Goal: Information Seeking & Learning: Find specific page/section

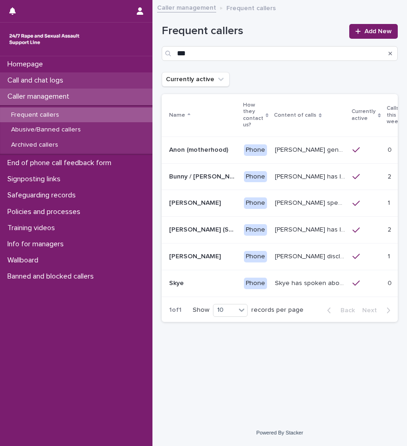
click at [45, 80] on p "Call and chat logs" at bounding box center [37, 80] width 67 height 9
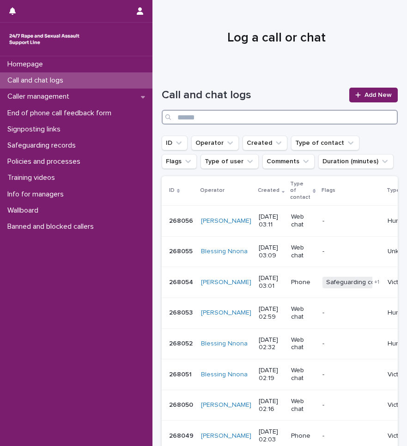
click at [238, 119] on input "Search" at bounding box center [280, 117] width 236 height 15
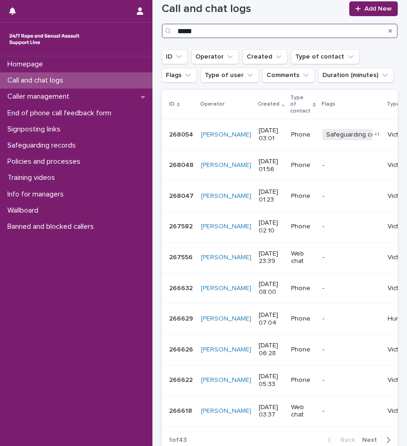
type input "*****"
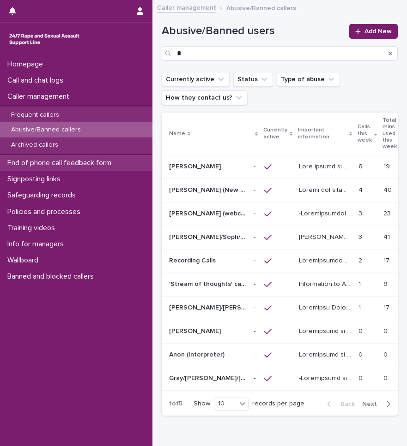
click at [37, 160] on p "End of phone call feedback form" at bounding box center [61, 163] width 115 height 9
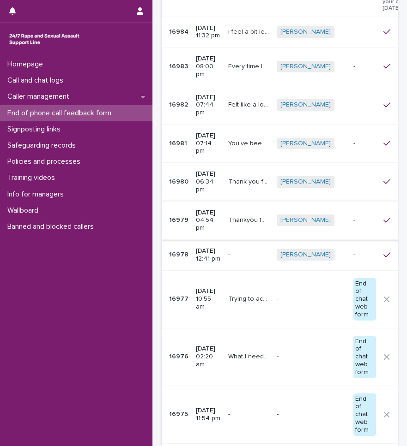
scroll to position [138, 0]
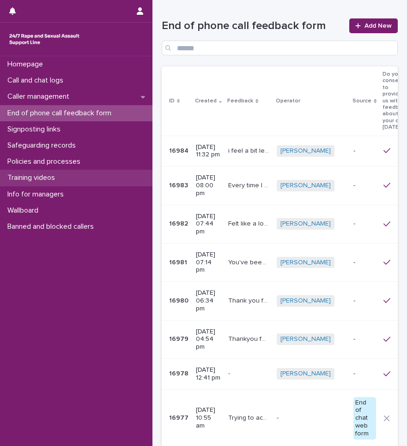
scroll to position [138, 0]
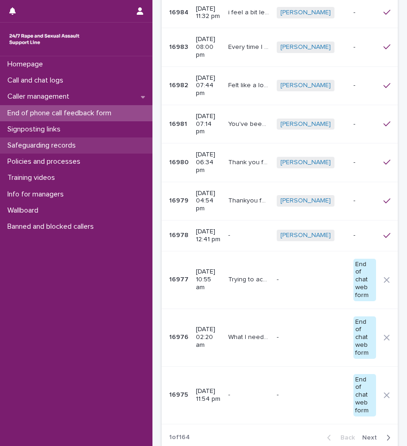
click at [41, 142] on p "Safeguarding records" at bounding box center [43, 145] width 79 height 9
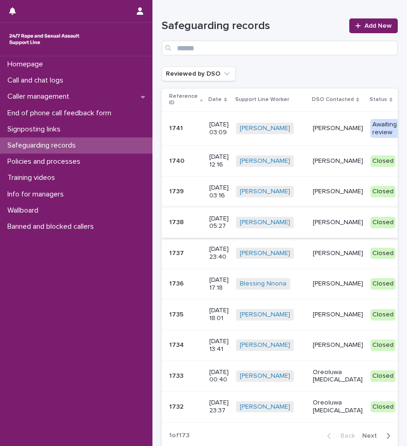
scroll to position [88, 0]
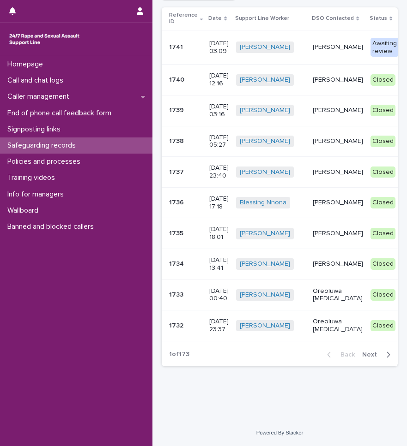
click at [382, 355] on div "button" at bounding box center [386, 355] width 8 height 8
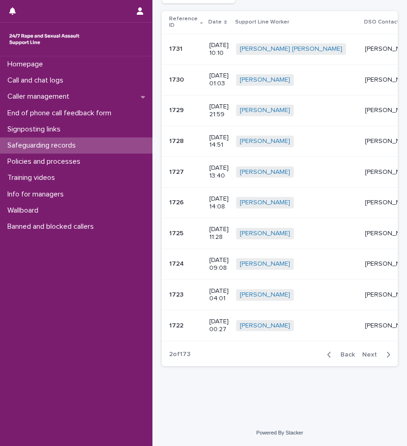
scroll to position [84, 0]
click at [382, 355] on div "button" at bounding box center [386, 355] width 8 height 8
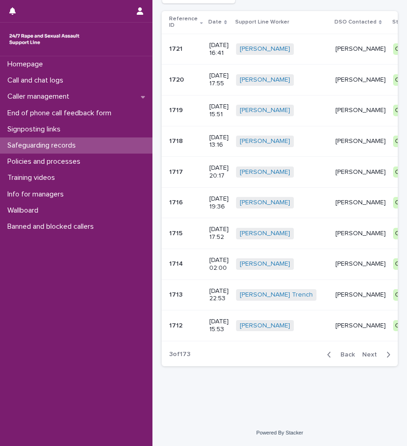
click at [382, 355] on div "button" at bounding box center [386, 355] width 8 height 8
click at [382, 352] on div "button" at bounding box center [386, 355] width 8 height 8
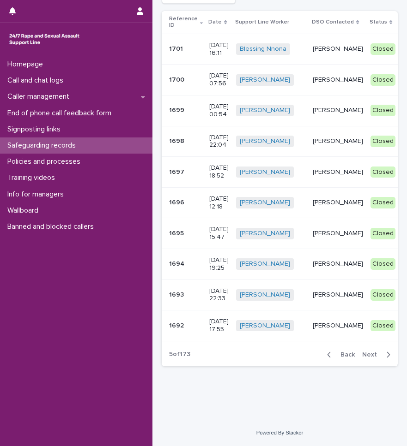
click at [382, 352] on div "button" at bounding box center [386, 355] width 8 height 8
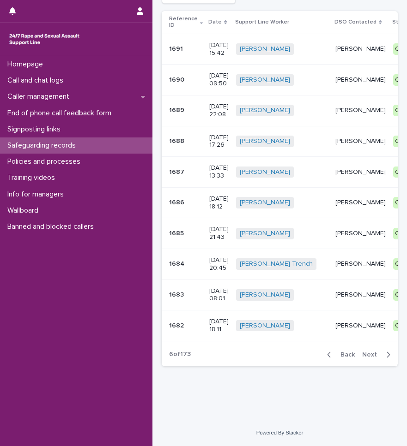
click at [386, 356] on icon "button" at bounding box center [388, 355] width 4 height 8
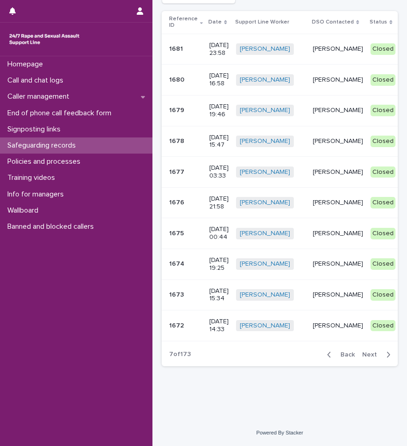
click at [386, 354] on icon "button" at bounding box center [388, 355] width 4 height 8
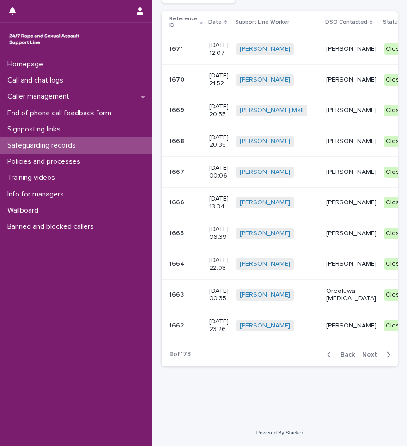
scroll to position [88, 0]
click at [380, 354] on div "Back Next" at bounding box center [358, 354] width 78 height 23
click at [387, 358] on icon "button" at bounding box center [388, 355] width 3 height 6
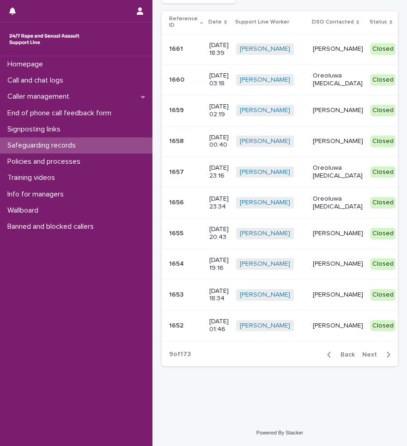
click at [382, 359] on div "Back Next" at bounding box center [358, 354] width 78 height 23
click at [364, 353] on span "Next" at bounding box center [372, 355] width 20 height 6
click at [362, 358] on span "Next" at bounding box center [372, 355] width 20 height 6
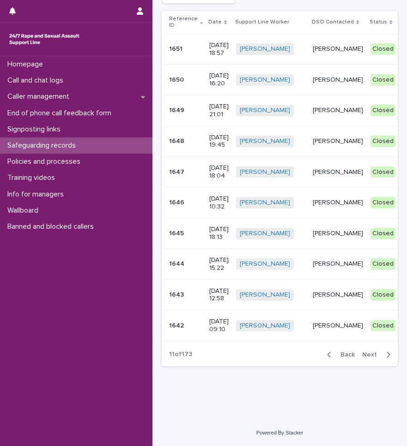
scroll to position [84, 0]
click at [364, 352] on span "Next" at bounding box center [372, 355] width 20 height 6
click at [362, 358] on span "Next" at bounding box center [372, 355] width 20 height 6
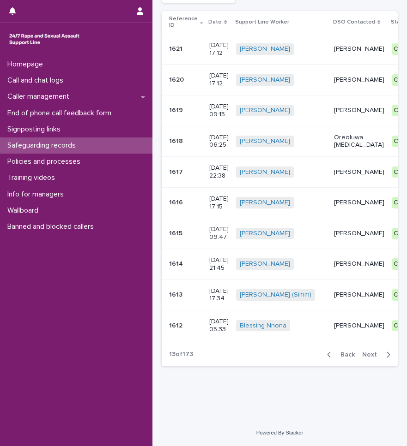
scroll to position [84, 0]
click at [364, 356] on span "Next" at bounding box center [372, 355] width 20 height 6
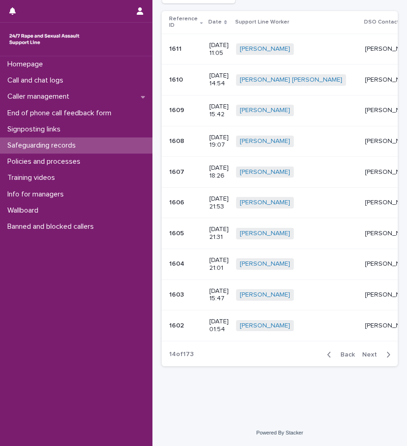
scroll to position [92, 0]
click at [364, 356] on div "Back Next" at bounding box center [358, 354] width 78 height 23
click at [363, 358] on span "Next" at bounding box center [372, 355] width 20 height 6
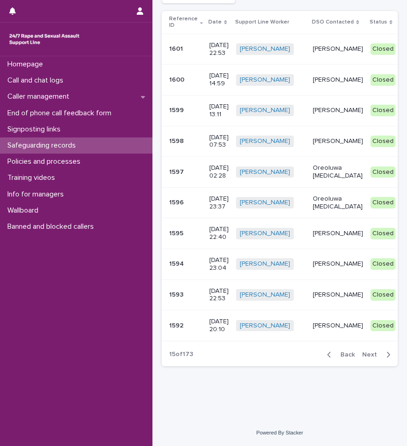
scroll to position [88, 0]
click at [363, 358] on span "Next" at bounding box center [372, 355] width 20 height 6
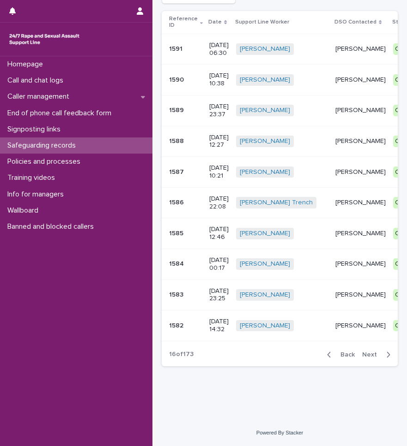
click at [363, 356] on span "Next" at bounding box center [372, 355] width 20 height 6
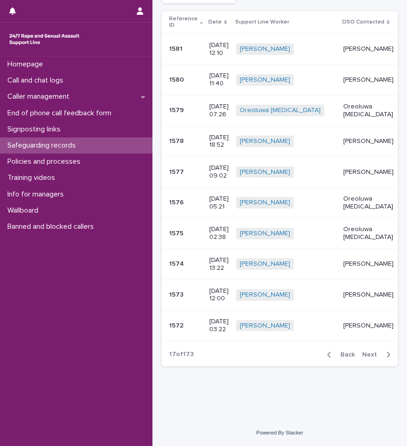
click at [365, 354] on span "Next" at bounding box center [372, 355] width 20 height 6
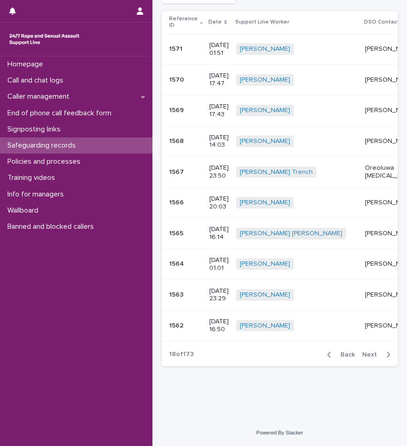
click at [167, 225] on td "1565 1565" at bounding box center [184, 233] width 44 height 31
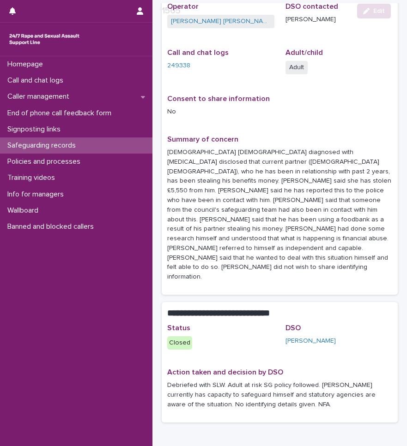
scroll to position [143, 0]
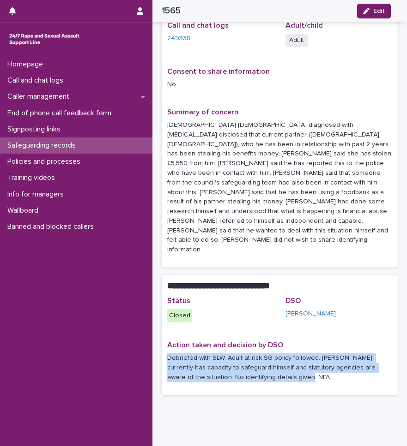
drag, startPoint x: 168, startPoint y: 329, endPoint x: 301, endPoint y: 348, distance: 135.1
click at [301, 354] on p "Debriefed with SLW. Adult at risk SG policy followed. [PERSON_NAME] currently h…" at bounding box center [279, 368] width 225 height 29
drag, startPoint x: 301, startPoint y: 348, endPoint x: 280, endPoint y: 340, distance: 23.1
copy p "Debriefed with SLW. Adult at risk SG policy followed. [PERSON_NAME] currently h…"
click at [364, 15] on button "Edit" at bounding box center [374, 11] width 34 height 15
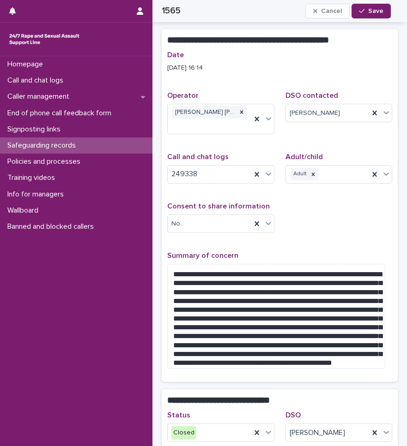
scroll to position [169, 0]
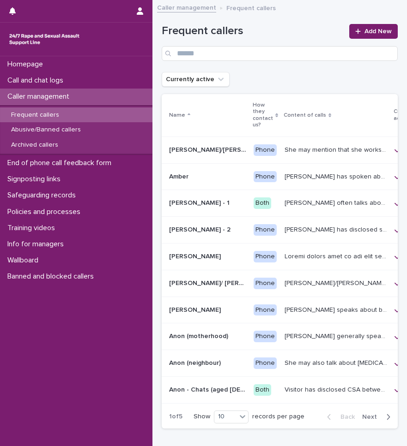
click at [60, 115] on p "Frequent callers" at bounding box center [35, 115] width 63 height 8
click at [242, 52] on input "Search" at bounding box center [280, 53] width 236 height 15
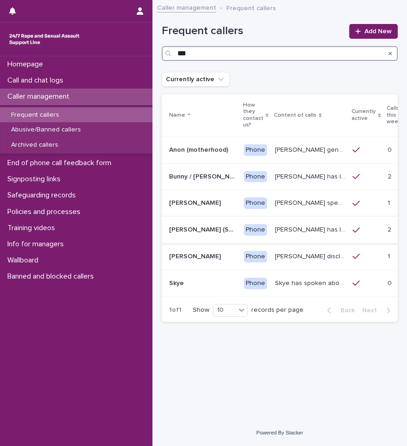
type input "***"
click at [170, 228] on p "[PERSON_NAME] (South-West of [GEOGRAPHIC_DATA])" at bounding box center [203, 229] width 69 height 10
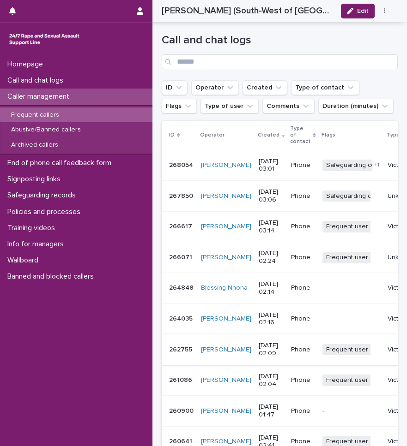
scroll to position [856, 0]
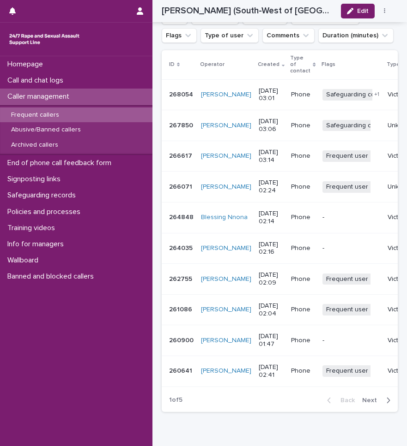
click at [180, 366] on p "260641" at bounding box center [181, 371] width 25 height 10
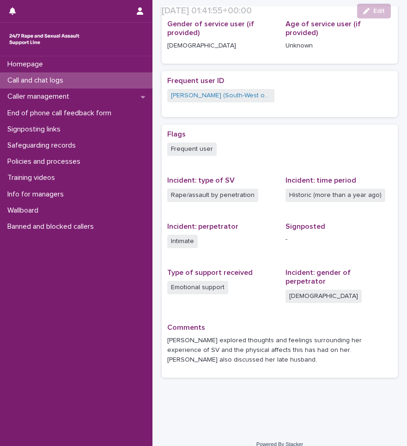
scroll to position [213, 0]
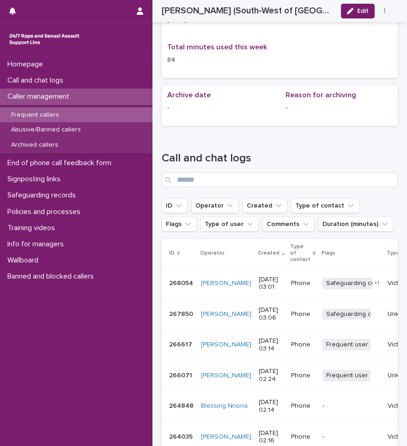
scroll to position [773, 0]
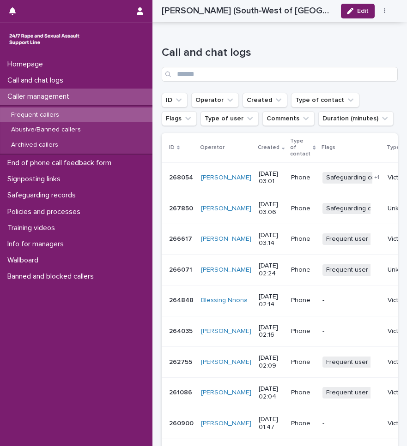
click at [182, 326] on p "264035" at bounding box center [181, 331] width 25 height 10
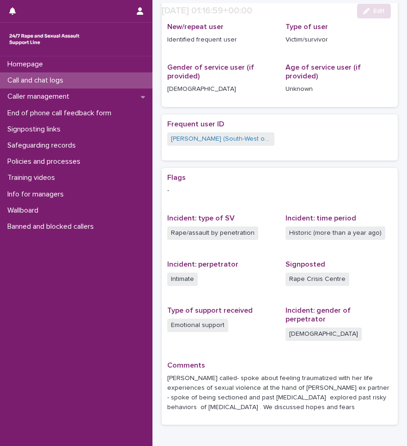
scroll to position [217, 0]
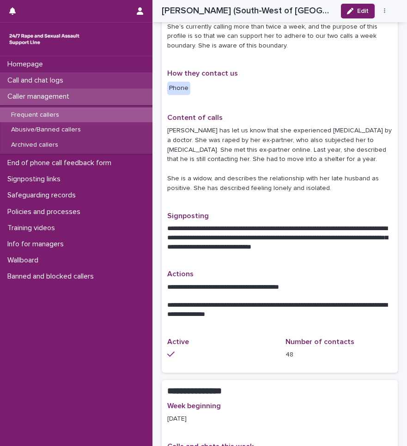
scroll to position [408, 0]
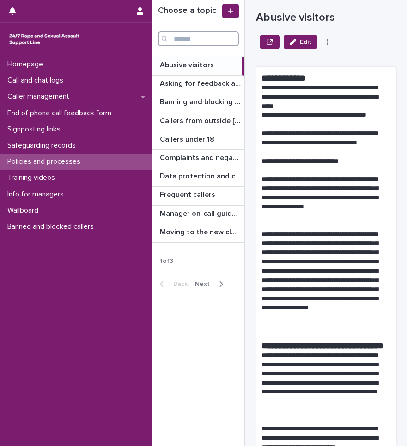
click at [194, 38] on input "Search" at bounding box center [198, 38] width 81 height 15
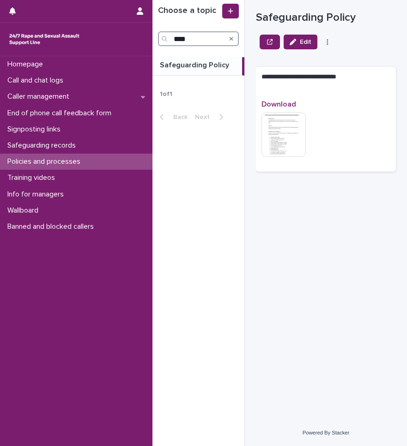
type input "****"
click at [281, 135] on img at bounding box center [283, 135] width 44 height 44
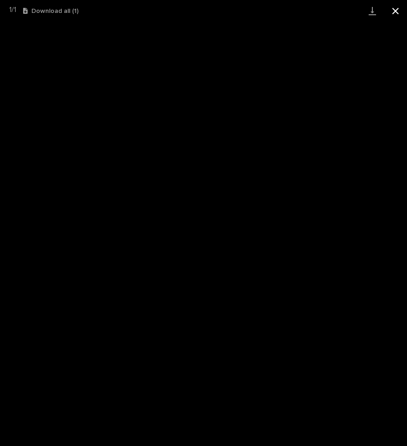
click at [395, 13] on button "Close gallery" at bounding box center [395, 11] width 23 height 22
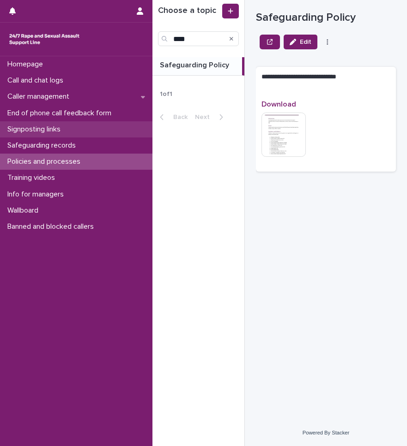
click at [60, 135] on div "Signposting links" at bounding box center [76, 129] width 152 height 16
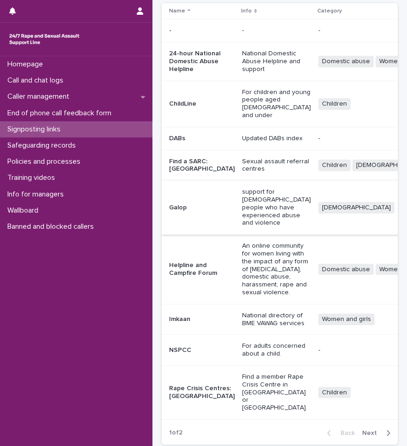
scroll to position [138, 0]
